Goal: Transaction & Acquisition: Purchase product/service

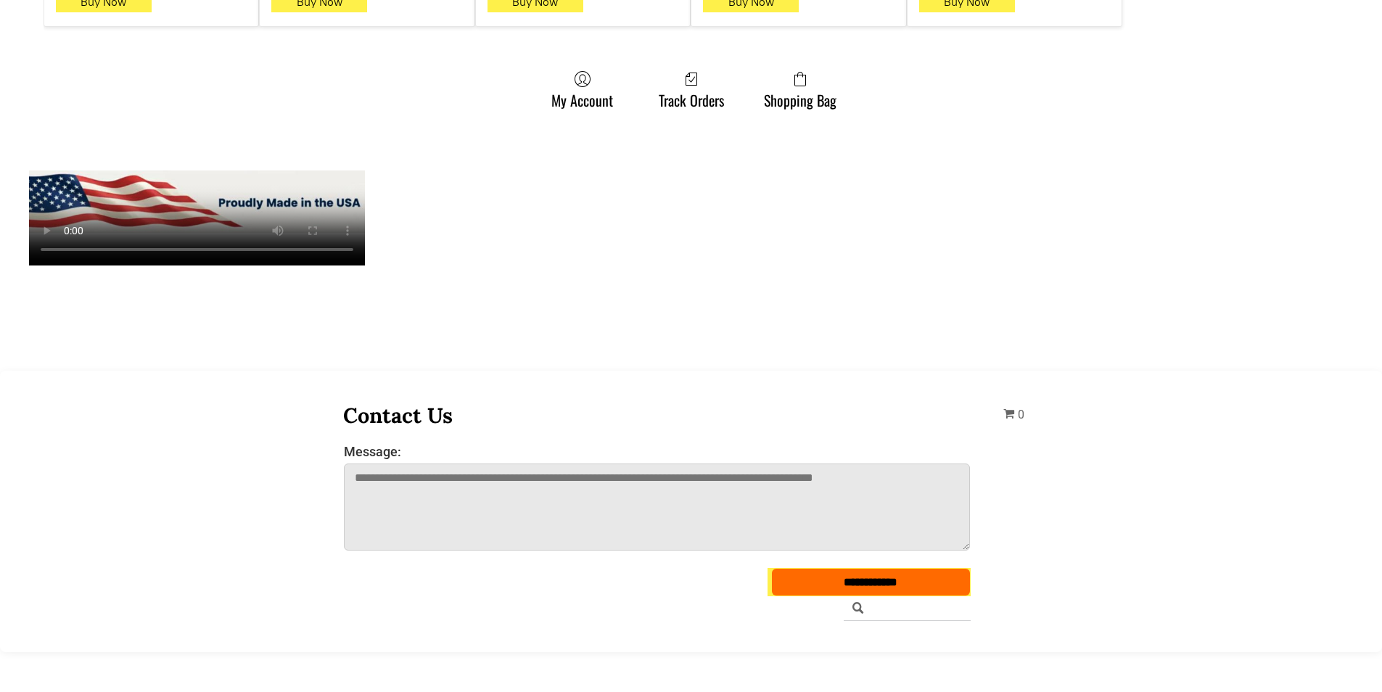
scroll to position [1233, 0]
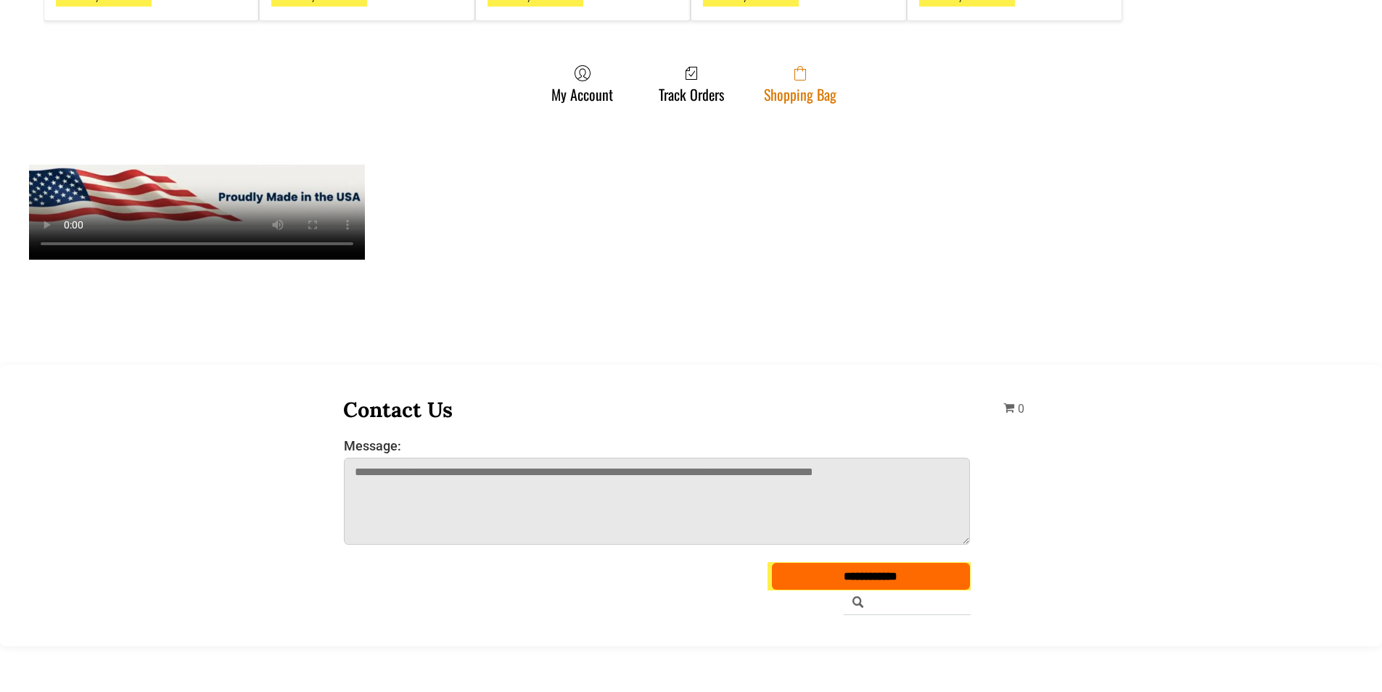
click at [809, 65] on span at bounding box center [800, 73] width 73 height 17
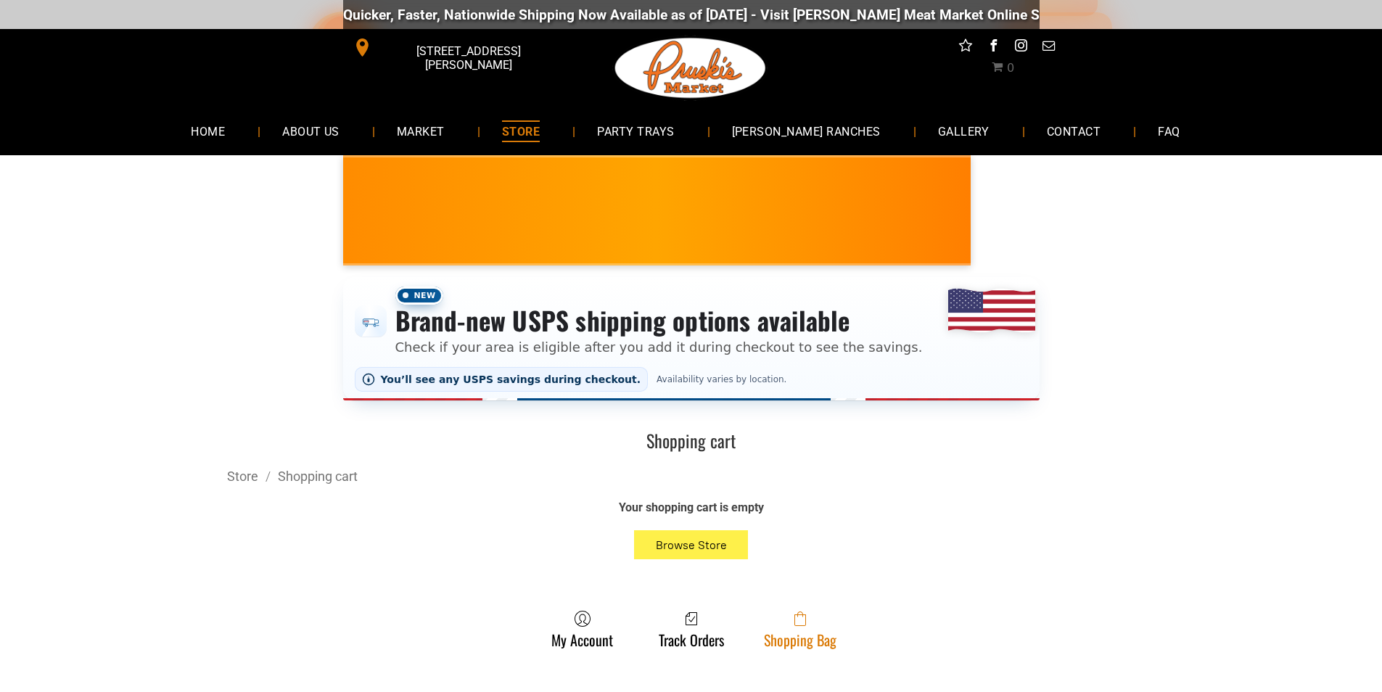
click at [807, 622] on span at bounding box center [800, 618] width 73 height 17
click at [805, 626] on icon at bounding box center [800, 620] width 12 height 12
click at [769, 638] on link "Shopping Bag" at bounding box center [800, 629] width 87 height 38
